Goal: Navigation & Orientation: Find specific page/section

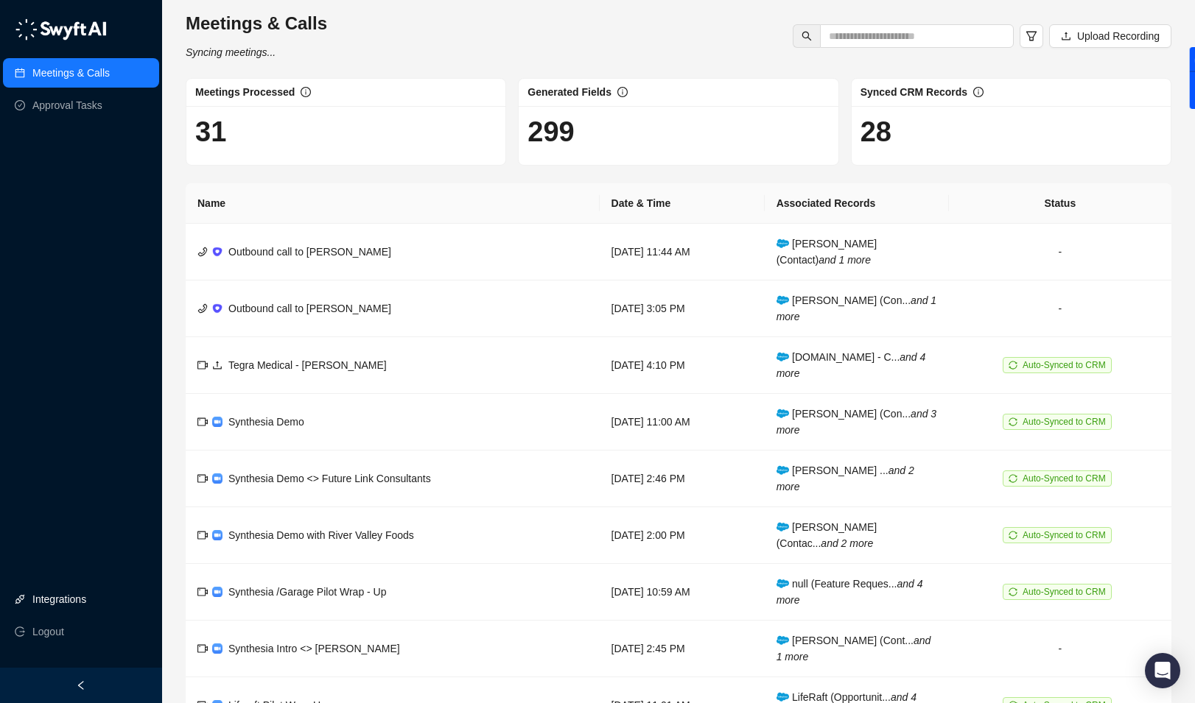
click at [71, 603] on link "Integrations" at bounding box center [59, 599] width 54 height 29
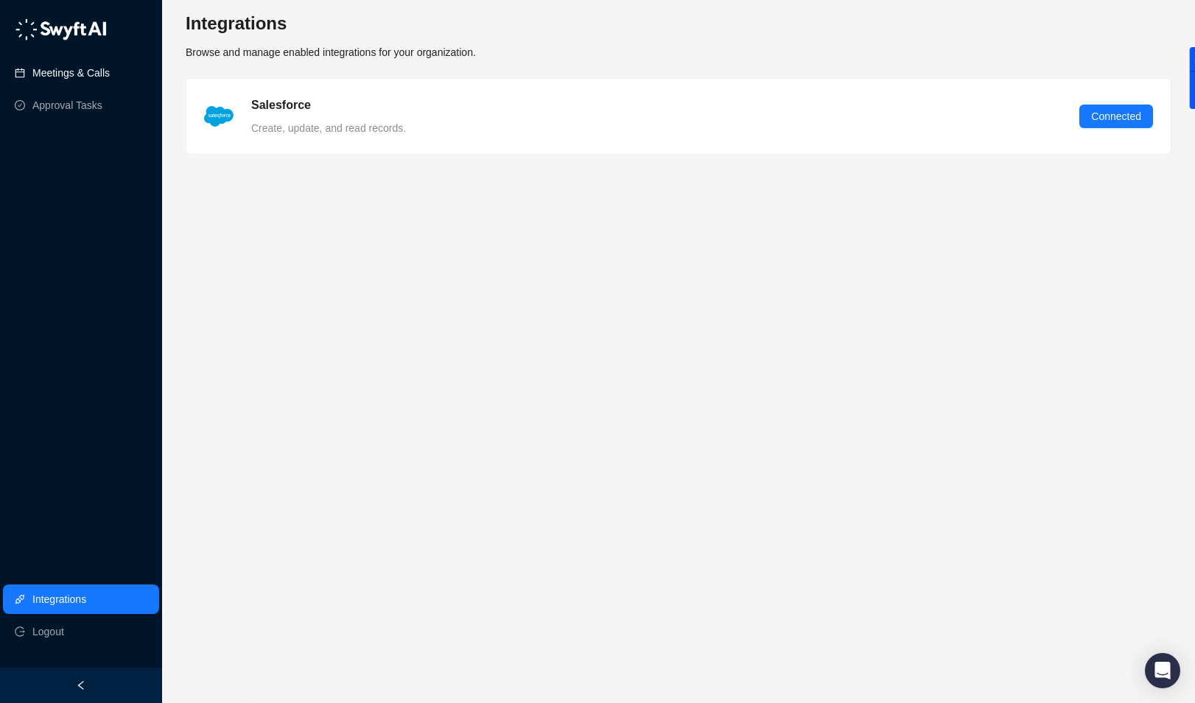
click at [54, 79] on link "Meetings & Calls" at bounding box center [70, 72] width 77 height 29
